Goal: Information Seeking & Learning: Learn about a topic

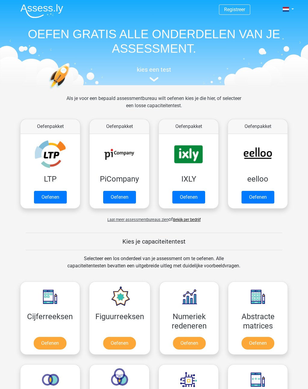
scroll to position [1, 0]
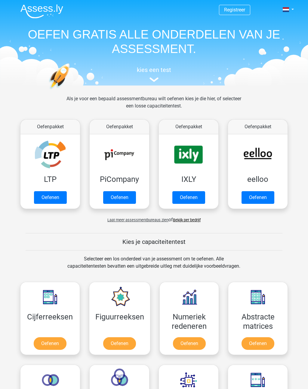
click at [52, 341] on link "Oefenen" at bounding box center [50, 343] width 33 height 13
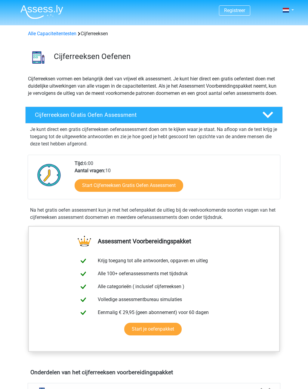
click at [121, 191] on link "Start Cijferreeksen Gratis Oefen Assessment" at bounding box center [129, 185] width 109 height 13
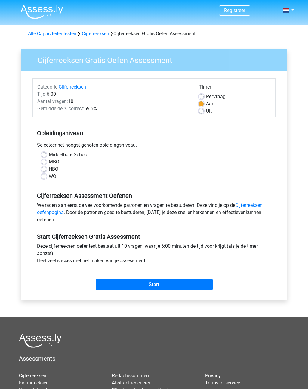
click at [44, 151] on div "Selecteer het hoogst genoten opleidingsniveau." at bounding box center [154, 147] width 243 height 10
click at [49, 153] on label "Middelbare School" at bounding box center [69, 154] width 40 height 7
click at [46, 153] on input "Middelbare School" at bounding box center [44, 154] width 5 height 6
radio input "true"
click at [206, 106] on label "Aan" at bounding box center [210, 103] width 8 height 7
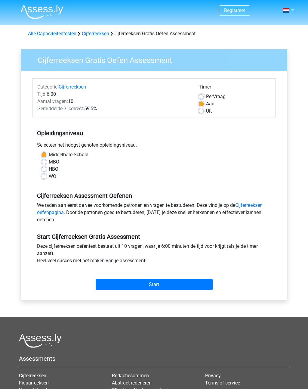
click at [200, 106] on input "Aan" at bounding box center [201, 103] width 5 height 6
click at [206, 110] on label "Uit" at bounding box center [209, 111] width 6 height 7
click at [203, 110] on input "Uit" at bounding box center [201, 111] width 5 height 6
radio input "true"
click at [155, 283] on input "Start" at bounding box center [154, 284] width 117 height 11
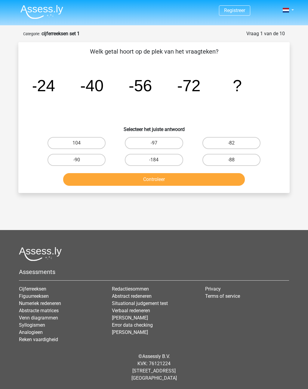
click at [236, 157] on label "-88" at bounding box center [232, 160] width 58 height 12
click at [236, 160] on input "-88" at bounding box center [234, 162] width 4 height 4
radio input "true"
click at [178, 179] on button "Controleer" at bounding box center [154, 179] width 182 height 13
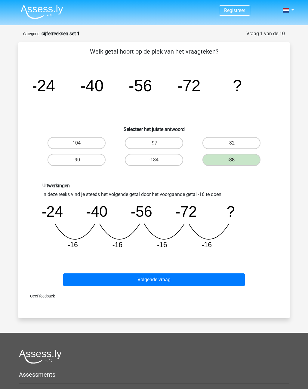
click at [160, 278] on button "Volgende vraag" at bounding box center [154, 280] width 182 height 13
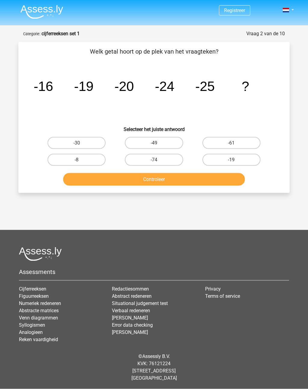
scroll to position [9, 0]
click at [158, 173] on button "Controleer" at bounding box center [154, 179] width 182 height 13
click at [166, 173] on button "Controleer" at bounding box center [154, 179] width 182 height 13
click at [85, 137] on label "-30" at bounding box center [77, 143] width 58 height 12
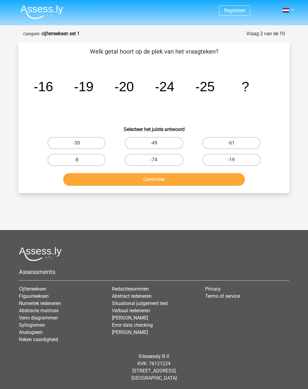
click at [81, 143] on input "-30" at bounding box center [79, 145] width 4 height 4
radio input "true"
click at [148, 173] on button "Controleer" at bounding box center [154, 179] width 182 height 13
click at [147, 173] on button "Controleer" at bounding box center [154, 179] width 182 height 13
click at [155, 173] on button "Controleer" at bounding box center [154, 179] width 182 height 13
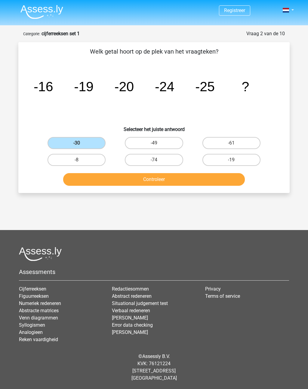
click at [162, 173] on button "Controleer" at bounding box center [154, 179] width 182 height 13
click at [89, 173] on button "Controleer" at bounding box center [154, 179] width 182 height 13
click at [65, 154] on label "-8" at bounding box center [77, 160] width 58 height 12
click at [77, 160] on input "-8" at bounding box center [79, 162] width 4 height 4
radio input "true"
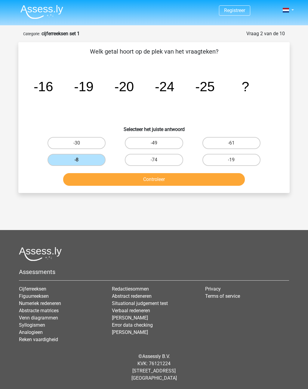
click at [83, 173] on button "Controleer" at bounding box center [154, 179] width 182 height 13
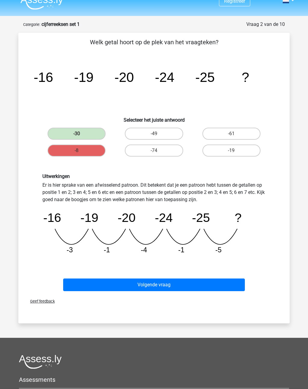
click at [185, 284] on button "Volgende vraag" at bounding box center [154, 285] width 182 height 13
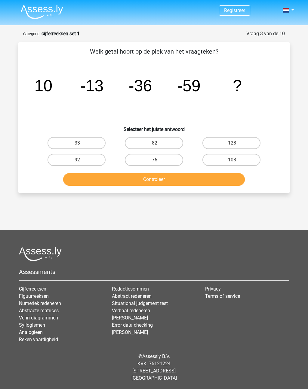
click at [154, 137] on label "-82" at bounding box center [154, 143] width 58 height 12
click at [154, 143] on input "-82" at bounding box center [156, 145] width 4 height 4
radio input "true"
click at [167, 173] on button "Controleer" at bounding box center [154, 179] width 182 height 13
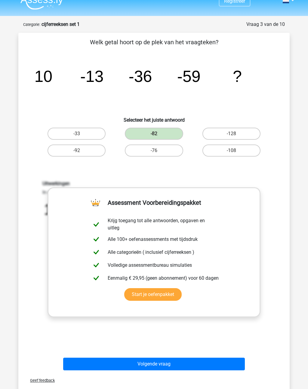
click at [158, 337] on div "Uitwerkingen In deze reeks vind je steeds het volgende getal door het voorgaand…" at bounding box center [154, 259] width 252 height 187
click at [162, 292] on link "Start je oefenpakket" at bounding box center [153, 294] width 58 height 13
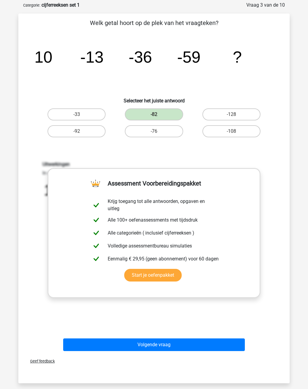
scroll to position [0, 0]
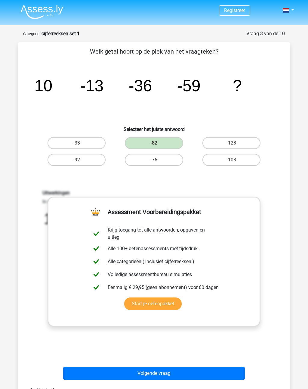
click at [159, 373] on button "Volgende vraag" at bounding box center [154, 373] width 182 height 13
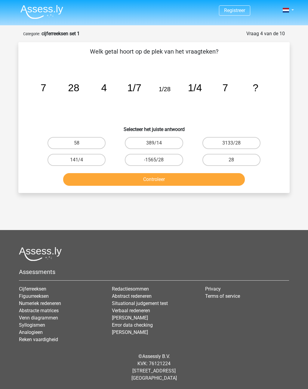
click at [237, 157] on label "28" at bounding box center [232, 160] width 58 height 12
click at [236, 160] on input "28" at bounding box center [234, 162] width 4 height 4
radio input "true"
click at [181, 179] on button "Controleer" at bounding box center [154, 179] width 182 height 13
click at [173, 177] on button "Controleer" at bounding box center [154, 179] width 182 height 13
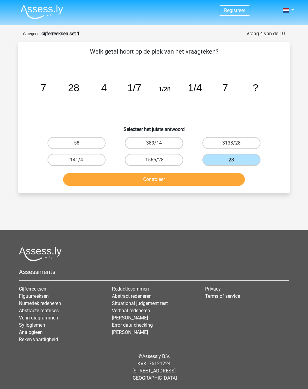
click at [178, 178] on button "Controleer" at bounding box center [154, 179] width 182 height 13
click at [238, 139] on label "3133/28" at bounding box center [232, 143] width 58 height 12
click at [236, 143] on input "3133/28" at bounding box center [234, 145] width 4 height 4
radio input "true"
click at [207, 178] on button "Controleer" at bounding box center [154, 179] width 182 height 13
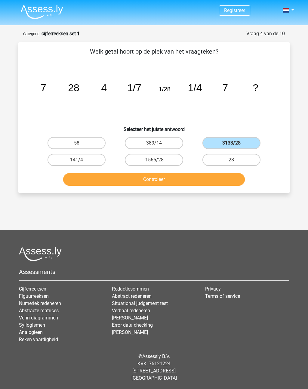
click at [213, 180] on button "Controleer" at bounding box center [154, 179] width 182 height 13
click at [234, 157] on label "28" at bounding box center [232, 160] width 58 height 12
click at [234, 160] on input "28" at bounding box center [234, 162] width 4 height 4
radio input "true"
click at [218, 176] on button "Controleer" at bounding box center [154, 179] width 182 height 13
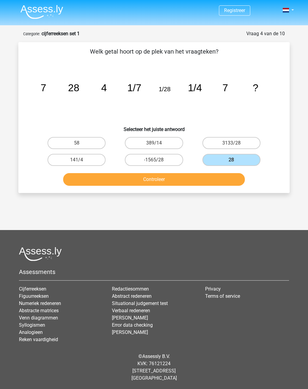
click at [161, 142] on label "389/14" at bounding box center [154, 143] width 58 height 12
click at [158, 143] on input "389/14" at bounding box center [156, 145] width 4 height 4
radio input "true"
click at [165, 179] on button "Controleer" at bounding box center [154, 179] width 182 height 13
click at [168, 177] on button "Controleer" at bounding box center [154, 179] width 182 height 13
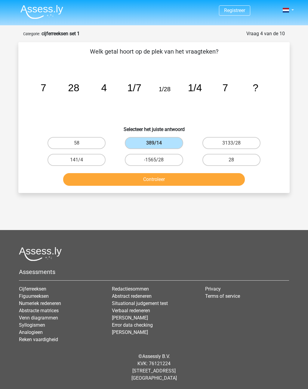
click at [158, 173] on button "Controleer" at bounding box center [154, 179] width 182 height 13
click at [165, 156] on label "-1565/28" at bounding box center [154, 160] width 58 height 12
click at [158, 160] on input "-1565/28" at bounding box center [156, 162] width 4 height 4
radio input "true"
click at [162, 179] on button "Controleer" at bounding box center [154, 179] width 182 height 13
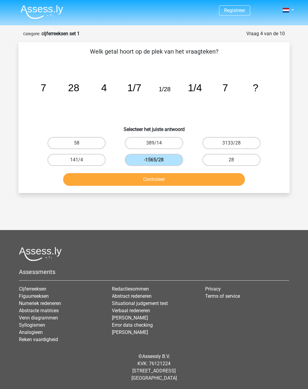
click at [163, 180] on button "Controleer" at bounding box center [154, 179] width 182 height 13
click at [164, 178] on button "Controleer" at bounding box center [154, 179] width 182 height 13
click at [233, 138] on label "3133/28" at bounding box center [232, 143] width 58 height 12
click at [233, 143] on input "3133/28" at bounding box center [234, 145] width 4 height 4
radio input "true"
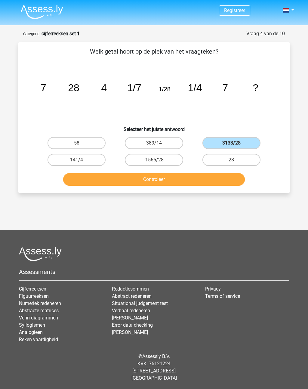
click at [237, 155] on label "28" at bounding box center [232, 160] width 58 height 12
click at [236, 160] on input "28" at bounding box center [234, 162] width 4 height 4
radio input "true"
click at [217, 177] on button "Controleer" at bounding box center [154, 179] width 182 height 13
click at [214, 175] on button "Controleer" at bounding box center [154, 179] width 182 height 13
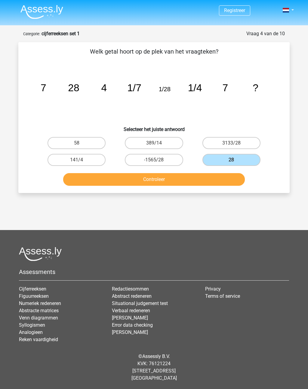
click at [158, 176] on button "Controleer" at bounding box center [154, 179] width 182 height 13
click at [158, 178] on button "Controleer" at bounding box center [154, 179] width 182 height 13
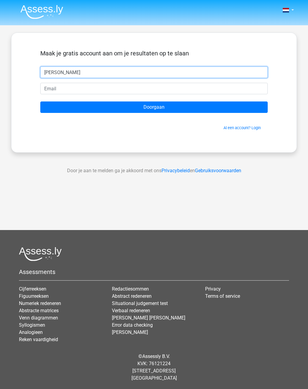
type input "[PERSON_NAME]"
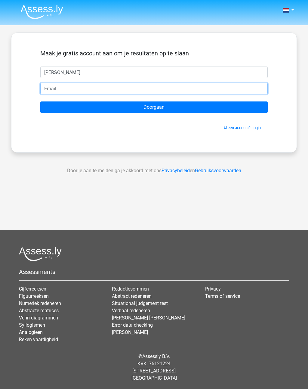
click at [61, 85] on input "email" at bounding box center [154, 88] width 228 height 11
type input "barry.vansan@livz.be"
click at [83, 87] on input "barry.vansan@livz.be" at bounding box center [154, 88] width 228 height 11
click at [66, 86] on input "barry.vabsan@live.be" at bounding box center [154, 88] width 228 height 11
click at [65, 87] on input "barry.vabsan@live.be" at bounding box center [154, 88] width 228 height 11
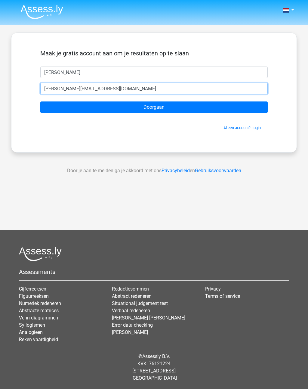
click at [63, 86] on input "barry.vabsan@live.be" at bounding box center [154, 88] width 228 height 11
click at [62, 88] on input "barry.vabsan@live.be" at bounding box center [154, 88] width 228 height 11
click at [65, 88] on input "barry.vabsan@live.be" at bounding box center [154, 88] width 228 height 11
click at [64, 87] on input "barry.vabsan@live.be" at bounding box center [154, 88] width 228 height 11
click at [60, 92] on input "barry.vabsan@live.be" at bounding box center [154, 88] width 228 height 11
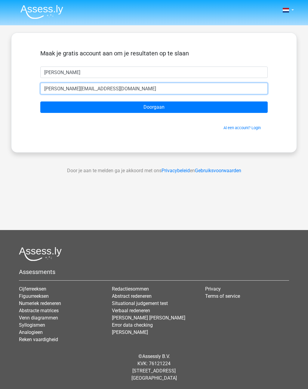
click at [107, 88] on input "barry.vabsan@live.be" at bounding box center [154, 88] width 228 height 11
click at [67, 87] on input "barry.vabsan@live.be" at bounding box center [154, 88] width 228 height 11
type input "[PERSON_NAME][EMAIL_ADDRESS][DOMAIN_NAME]"
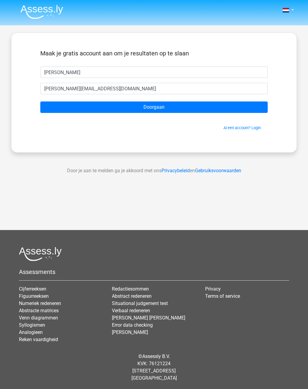
click at [151, 106] on input "Doorgaan" at bounding box center [154, 107] width 228 height 11
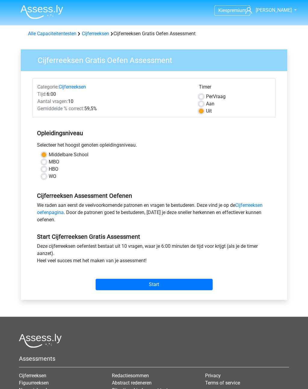
click at [158, 282] on input "Start" at bounding box center [154, 284] width 117 height 11
click at [162, 284] on input "Start" at bounding box center [154, 284] width 117 height 11
click at [176, 282] on input "Start" at bounding box center [154, 284] width 117 height 11
click at [177, 282] on input "Start" at bounding box center [154, 284] width 117 height 11
click at [181, 281] on input "Start" at bounding box center [154, 284] width 117 height 11
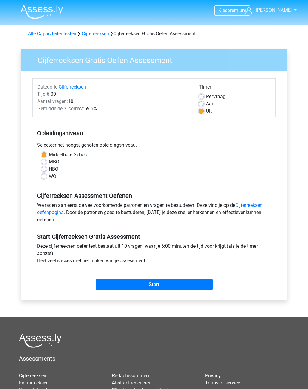
click at [109, 284] on input "Start" at bounding box center [154, 284] width 117 height 11
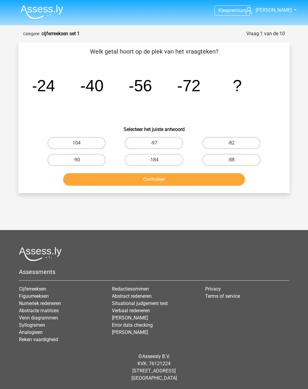
click at [239, 159] on label "-88" at bounding box center [232, 160] width 58 height 12
click at [236, 160] on input "-88" at bounding box center [234, 162] width 4 height 4
radio input "true"
click at [220, 176] on button "Controleer" at bounding box center [154, 179] width 182 height 13
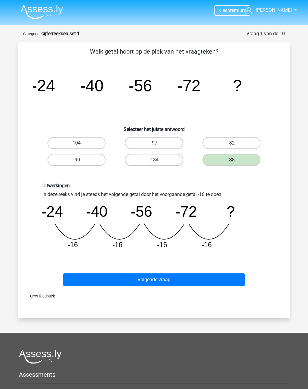
click at [183, 276] on button "Volgende vraag" at bounding box center [154, 280] width 182 height 13
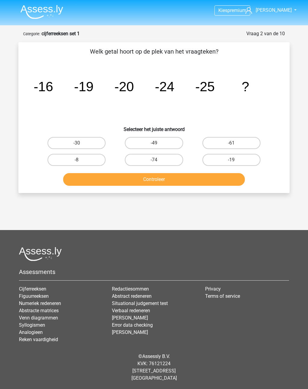
scroll to position [9, 0]
click at [68, 137] on label "-30" at bounding box center [77, 143] width 58 height 12
click at [77, 143] on input "-30" at bounding box center [79, 145] width 4 height 4
radio input "true"
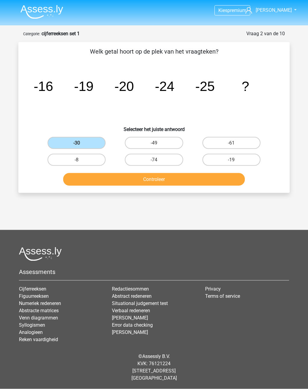
scroll to position [9, 0]
click at [185, 173] on button "Controleer" at bounding box center [154, 179] width 182 height 13
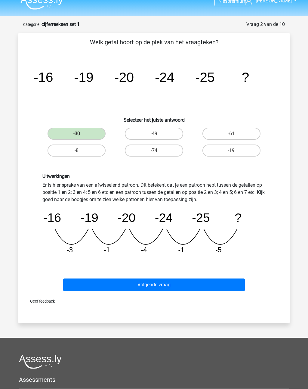
click at [185, 281] on button "Volgende vraag" at bounding box center [154, 285] width 182 height 13
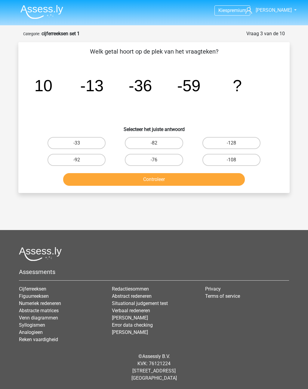
click at [157, 137] on label "-82" at bounding box center [154, 143] width 58 height 12
click at [157, 143] on input "-82" at bounding box center [156, 145] width 4 height 4
radio input "true"
click at [168, 173] on button "Controleer" at bounding box center [154, 179] width 182 height 13
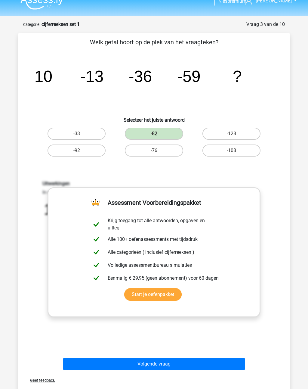
click at [198, 174] on div "Uitwerkingen In deze reeks vind je steeds het volgende getal door het voorgaand…" at bounding box center [154, 259] width 252 height 187
click at [165, 336] on div "Uitwerkingen In deze reeks vind je steeds het volgende getal door het voorgaand…" at bounding box center [154, 259] width 252 height 187
click at [156, 360] on button "Volgende vraag" at bounding box center [154, 364] width 182 height 13
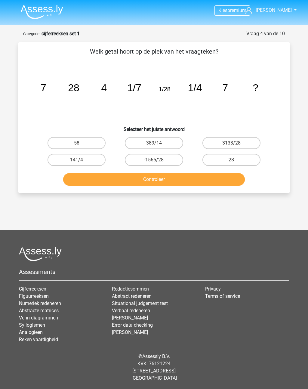
click at [231, 154] on label "28" at bounding box center [232, 160] width 58 height 12
click at [232, 160] on input "28" at bounding box center [234, 162] width 4 height 4
radio input "true"
click at [207, 173] on button "Controleer" at bounding box center [154, 179] width 182 height 13
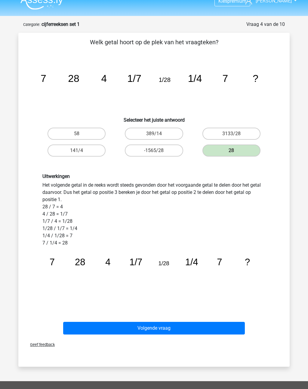
click at [174, 327] on button "Volgende vraag" at bounding box center [154, 328] width 182 height 13
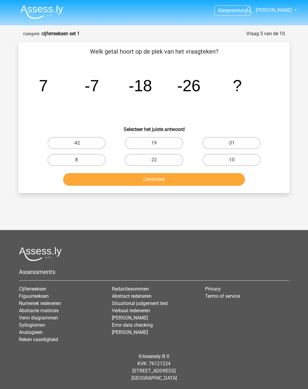
click at [80, 137] on label "-42" at bounding box center [77, 143] width 58 height 12
click at [80, 143] on input "-42" at bounding box center [79, 145] width 4 height 4
radio input "true"
click at [167, 173] on button "Controleer" at bounding box center [154, 179] width 182 height 13
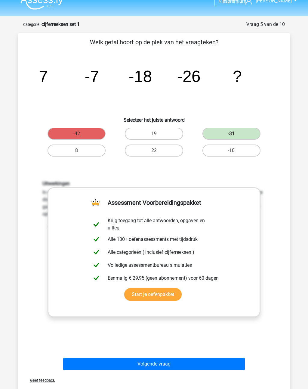
click at [189, 341] on div "Uitwerkingen In deze reeks vind je het tweede getal door het eerste getal -14 t…" at bounding box center [154, 259] width 252 height 187
click at [206, 340] on div "Uitwerkingen In deze reeks vind je het tweede getal door het eerste getal -14 t…" at bounding box center [154, 259] width 252 height 187
click at [161, 344] on div "Uitwerkingen In deze reeks vind je het tweede getal door het eerste getal -14 t…" at bounding box center [154, 259] width 252 height 187
click at [180, 339] on div "Uitwerkingen In deze reeks vind je het tweede getal door het eerste getal -14 t…" at bounding box center [154, 259] width 252 height 187
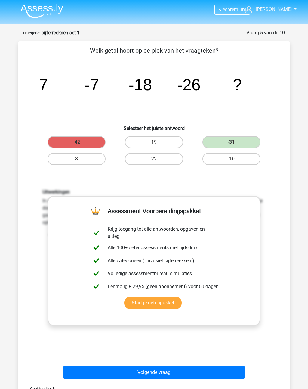
scroll to position [4, 0]
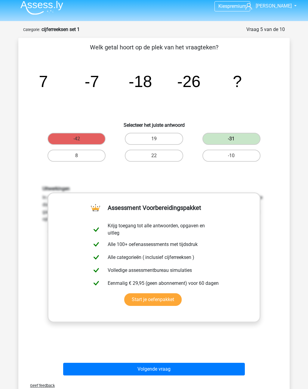
click at [170, 367] on button "Volgende vraag" at bounding box center [154, 369] width 182 height 13
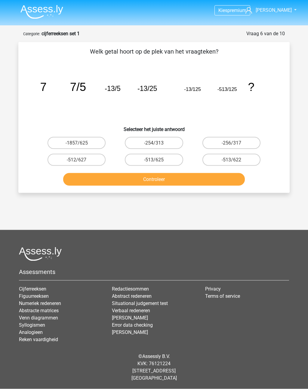
scroll to position [9, 0]
click at [159, 156] on label "-513/625" at bounding box center [154, 160] width 58 height 12
click at [158, 160] on input "-513/625" at bounding box center [156, 162] width 4 height 4
radio input "true"
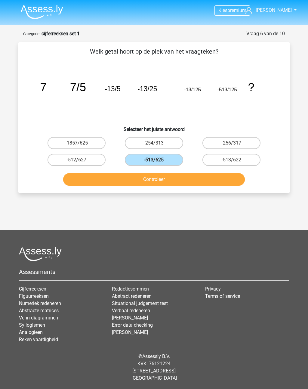
click at [169, 177] on button "Controleer" at bounding box center [154, 179] width 182 height 13
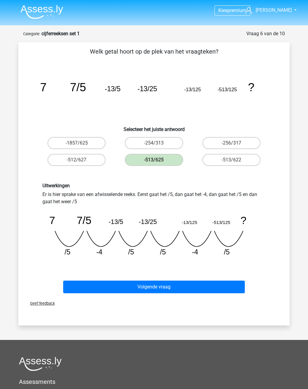
click at [161, 285] on button "Volgende vraag" at bounding box center [154, 287] width 182 height 13
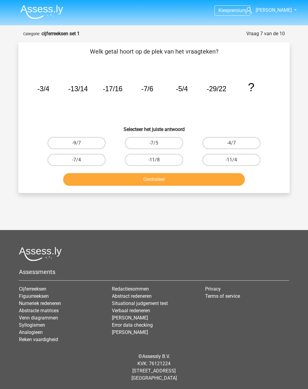
click at [158, 180] on button "Controleer" at bounding box center [154, 179] width 182 height 13
click at [168, 174] on button "Controleer" at bounding box center [154, 179] width 182 height 13
click at [235, 138] on label "-4/7" at bounding box center [232, 143] width 58 height 12
click at [235, 143] on input "-4/7" at bounding box center [234, 145] width 4 height 4
radio input "true"
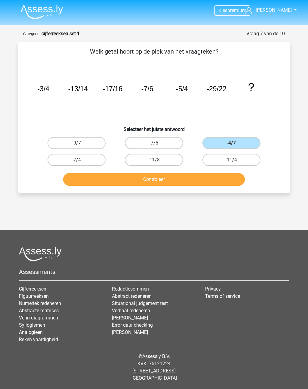
click at [206, 177] on button "Controleer" at bounding box center [154, 179] width 182 height 13
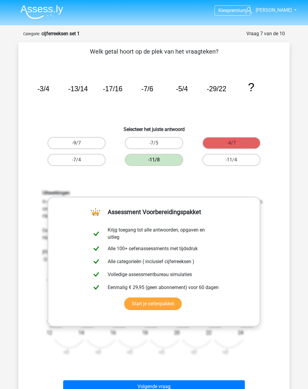
click at [199, 180] on div "Uitwerkingen In deze reeks zijn er eigenlijk twee reeksen. 1 reeks van de telle…" at bounding box center [154, 276] width 252 height 200
click at [196, 180] on div "Uitwerkingen In deze reeks zijn er eigenlijk twee reeksen. 1 reeks van de telle…" at bounding box center [154, 276] width 252 height 200
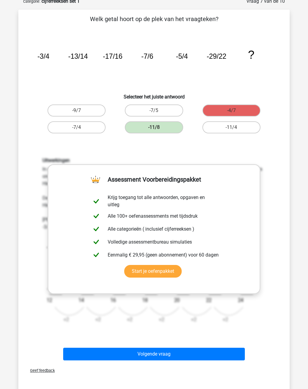
scroll to position [33, 0]
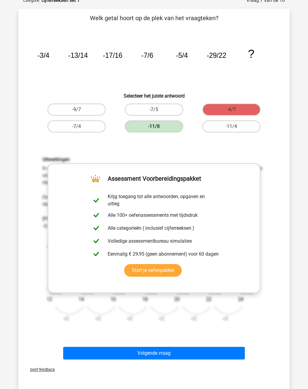
click at [206, 352] on button "Volgende vraag" at bounding box center [154, 353] width 182 height 13
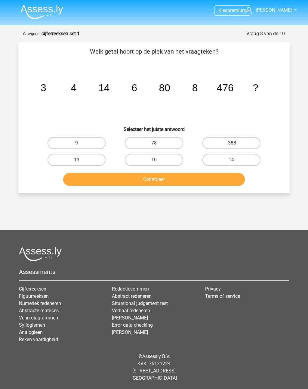
scroll to position [0, 0]
click at [163, 157] on label "10" at bounding box center [154, 160] width 58 height 12
click at [158, 160] on input "10" at bounding box center [156, 162] width 4 height 4
radio input "true"
click at [183, 176] on button "Controleer" at bounding box center [154, 179] width 182 height 13
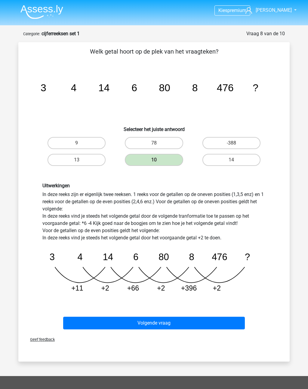
click at [175, 321] on button "Volgende vraag" at bounding box center [154, 323] width 182 height 13
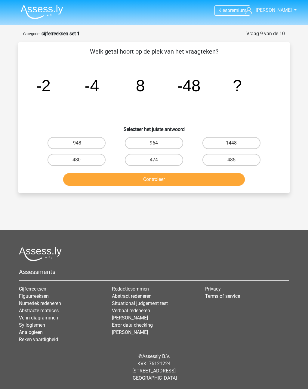
scroll to position [9, 0]
click at [72, 154] on label "480" at bounding box center [77, 160] width 58 height 12
click at [77, 160] on input "480" at bounding box center [79, 162] width 4 height 4
radio input "true"
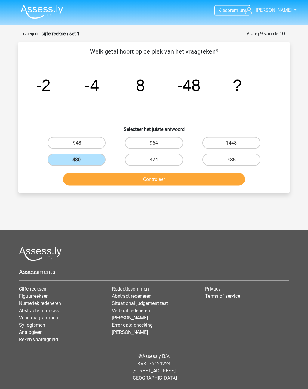
scroll to position [9, 0]
click at [87, 173] on button "Controleer" at bounding box center [154, 179] width 182 height 13
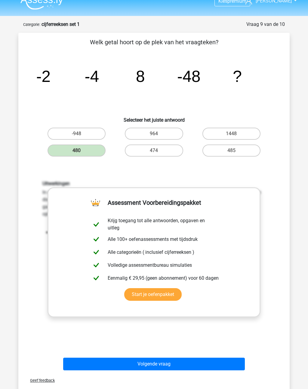
click at [236, 173] on div "Uitwerkingen In deze reeks vind je het tweede getal door het eerste getal *2 te…" at bounding box center [154, 259] width 252 height 187
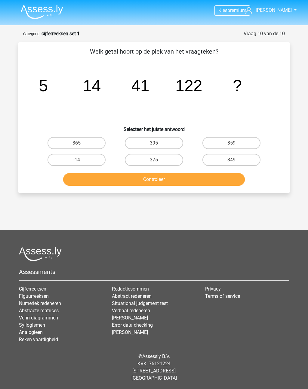
click at [236, 139] on label "359" at bounding box center [232, 143] width 58 height 12
click at [236, 143] on input "359" at bounding box center [234, 145] width 4 height 4
radio input "true"
click at [213, 175] on button "Controleer" at bounding box center [154, 179] width 182 height 13
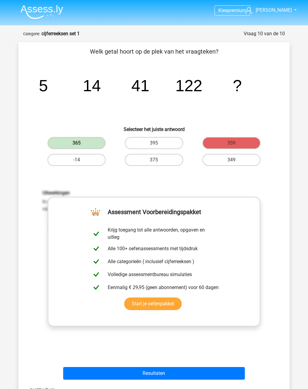
click at [91, 373] on button "Resultaten" at bounding box center [154, 373] width 182 height 13
click at [91, 374] on button "Resultaten" at bounding box center [154, 373] width 182 height 13
click at [182, 310] on link "Start je oefenpakket" at bounding box center [153, 304] width 58 height 13
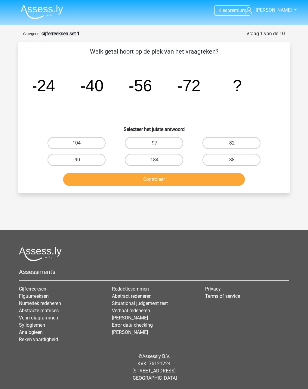
click at [234, 154] on label "-88" at bounding box center [232, 160] width 58 height 12
click at [234, 160] on input "-88" at bounding box center [234, 162] width 4 height 4
radio input "true"
click at [216, 176] on button "Controleer" at bounding box center [154, 179] width 182 height 13
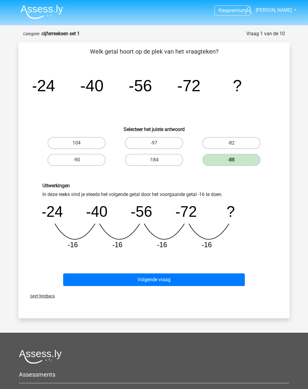
click at [167, 277] on button "Volgende vraag" at bounding box center [154, 280] width 182 height 13
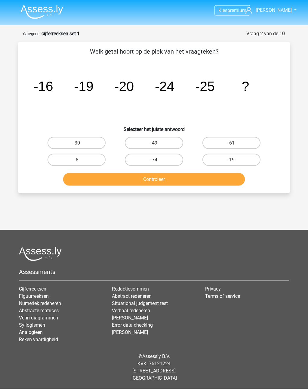
scroll to position [9, 0]
click at [86, 137] on label "-30" at bounding box center [77, 143] width 58 height 12
click at [81, 143] on input "-30" at bounding box center [79, 145] width 4 height 4
radio input "true"
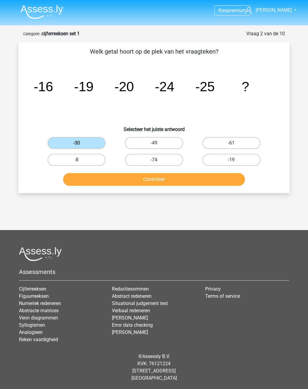
click at [142, 173] on button "Controleer" at bounding box center [154, 179] width 182 height 13
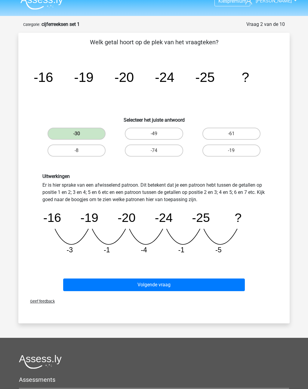
click at [157, 284] on button "Volgende vraag" at bounding box center [154, 285] width 182 height 13
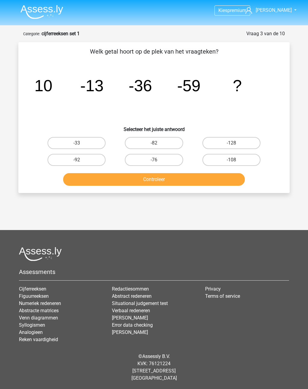
click at [165, 154] on label "-76" at bounding box center [154, 160] width 58 height 12
click at [158, 160] on input "-76" at bounding box center [156, 162] width 4 height 4
radio input "true"
click at [182, 173] on button "Controleer" at bounding box center [154, 179] width 182 height 13
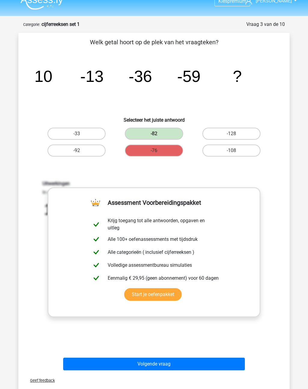
click at [36, 279] on div "Uitwerkingen In deze reeks vind je steeds het volgende getal door het voorgaand…" at bounding box center [154, 259] width 252 height 187
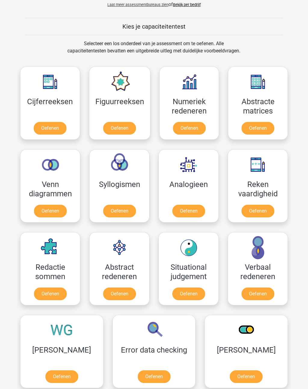
scroll to position [221, 0]
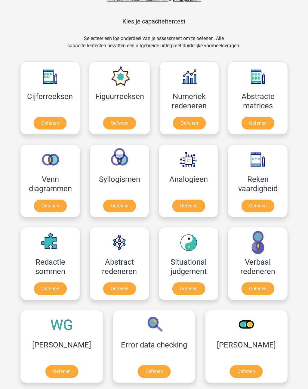
click at [119, 283] on link "Oefenen" at bounding box center [119, 289] width 33 height 13
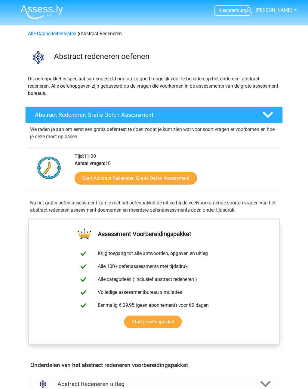
click at [169, 176] on link "Start Abstract Redeneren Gratis Oefen Assessment" at bounding box center [136, 178] width 123 height 13
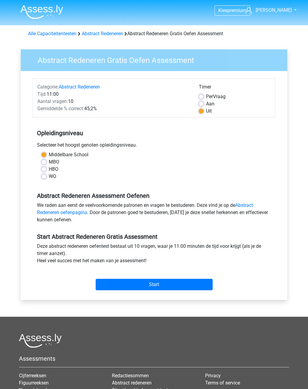
click at [164, 283] on input "Start" at bounding box center [154, 284] width 117 height 11
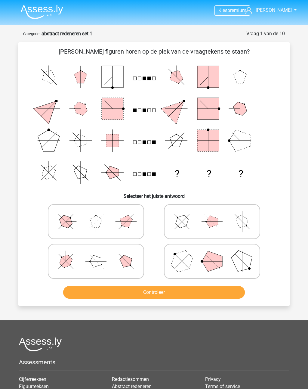
click at [189, 292] on button "Controleer" at bounding box center [154, 292] width 182 height 13
click at [211, 257] on polygon at bounding box center [212, 261] width 20 height 20
click at [212, 254] on input "radio" at bounding box center [214, 252] width 4 height 4
radio input "true"
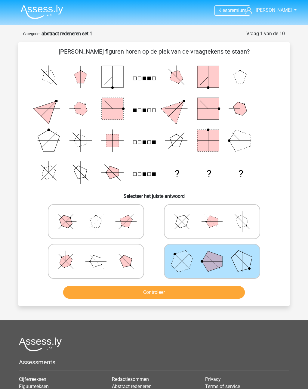
click at [205, 289] on button "Controleer" at bounding box center [154, 292] width 182 height 13
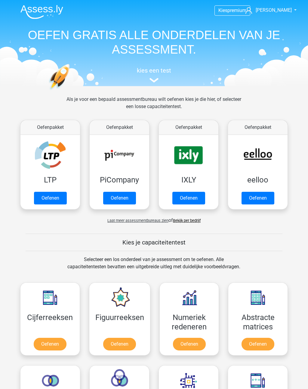
scroll to position [230, 0]
